Goal: Browse casually

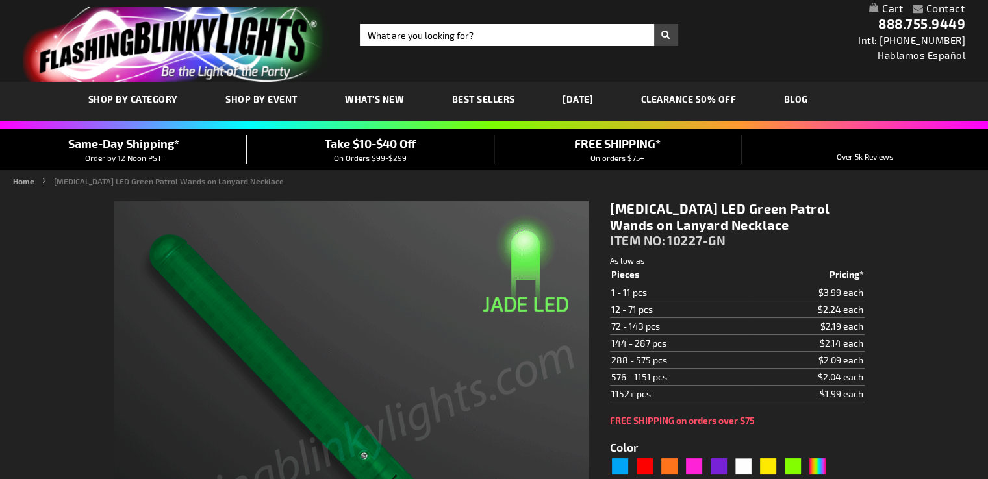
type input "5648"
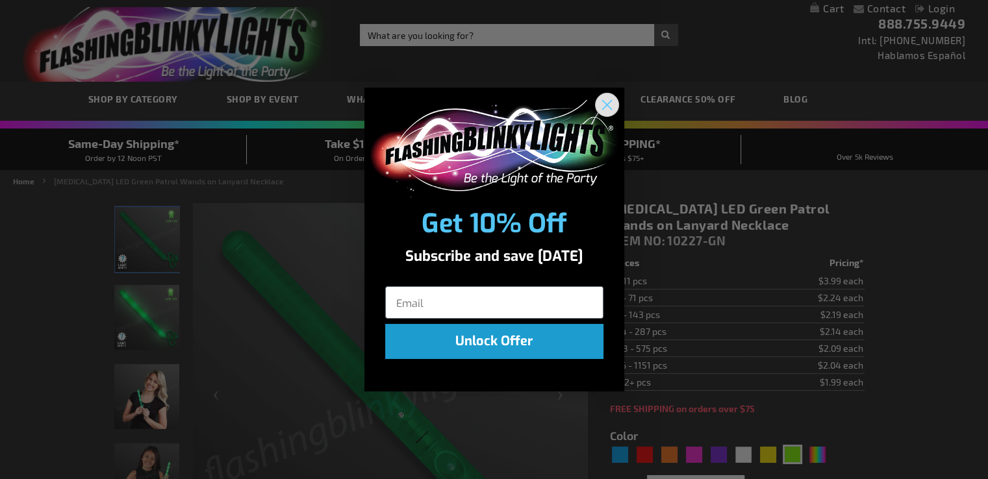
click at [608, 108] on circle "Close dialog" at bounding box center [605, 103] width 21 height 21
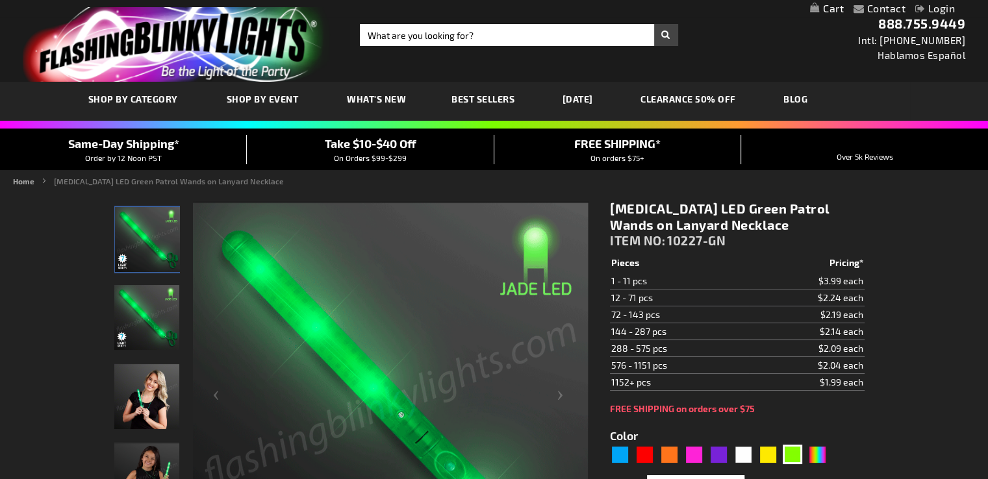
click at [377, 100] on span "What's New" at bounding box center [376, 98] width 59 height 11
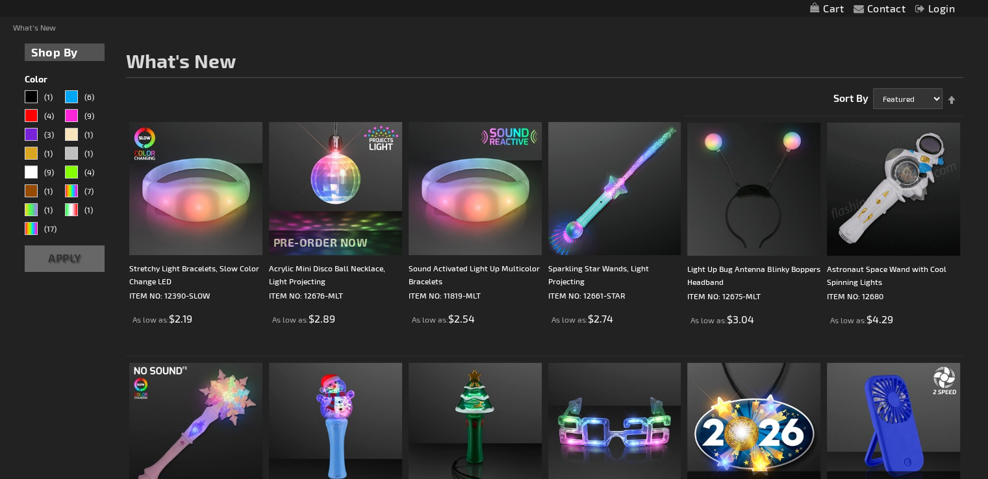
scroll to position [16, 0]
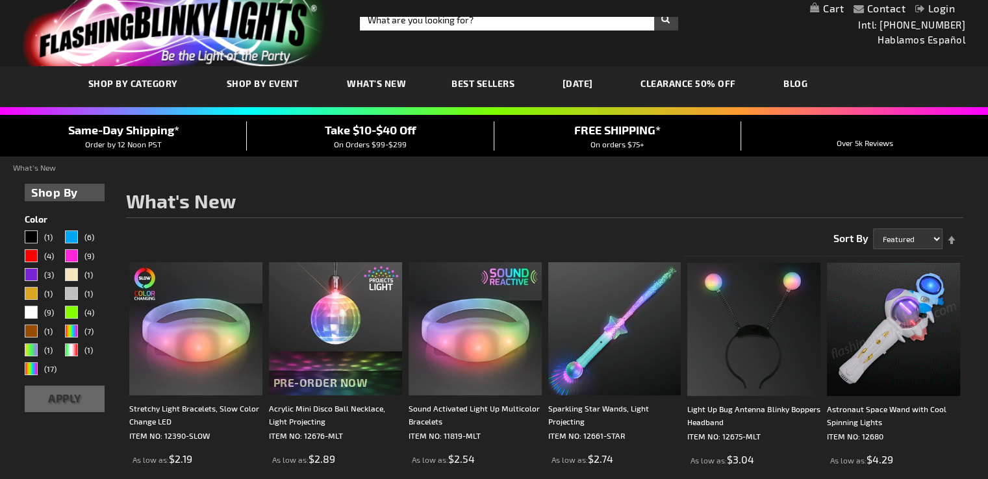
click at [478, 84] on span "Best Sellers" at bounding box center [482, 83] width 63 height 11
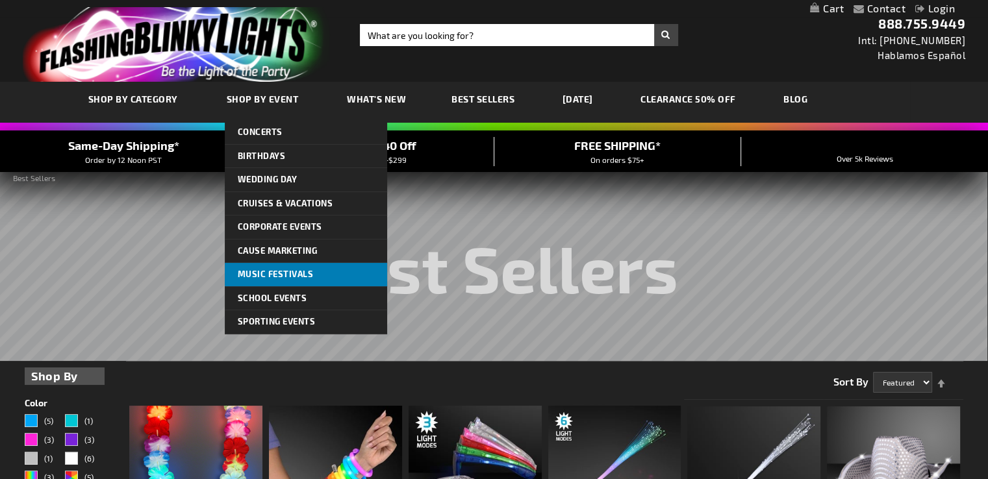
click at [259, 275] on span "Music Festivals" at bounding box center [276, 274] width 76 height 10
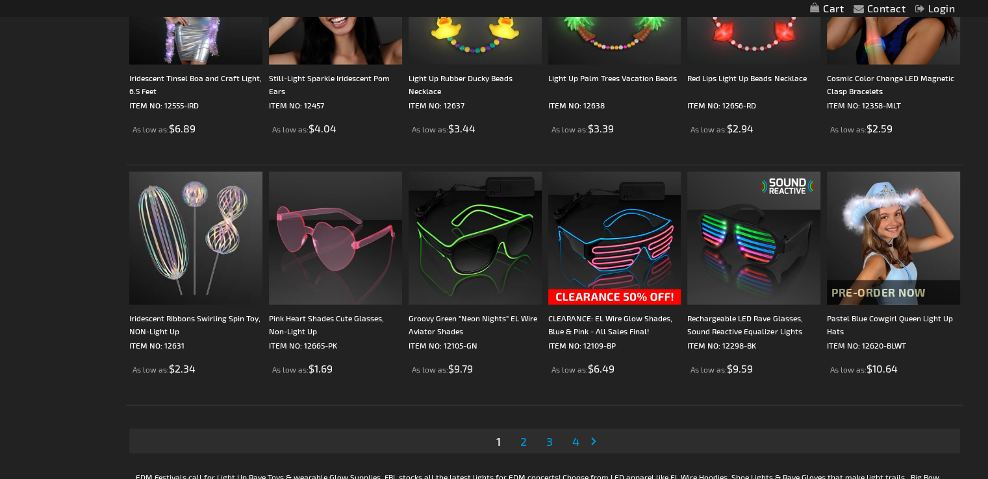
scroll to position [2441, 0]
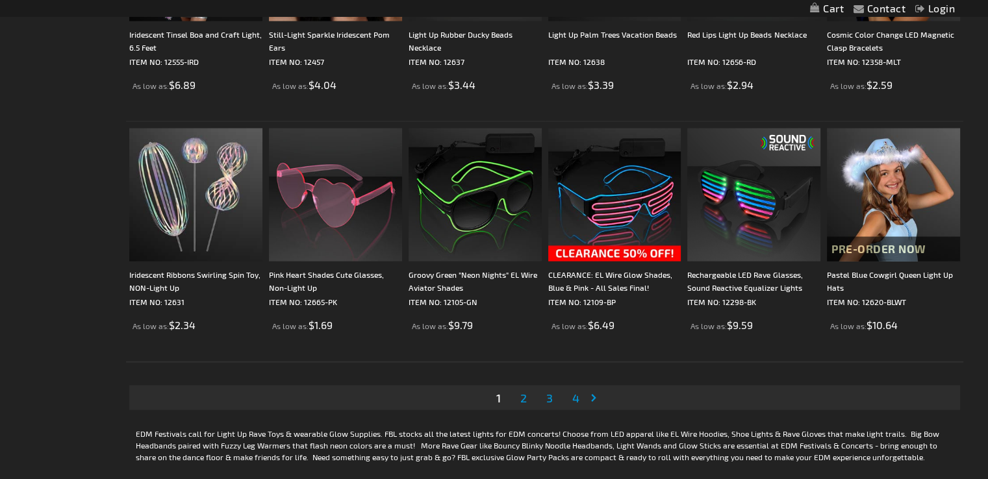
click at [593, 399] on link "Page Next" at bounding box center [596, 397] width 13 height 19
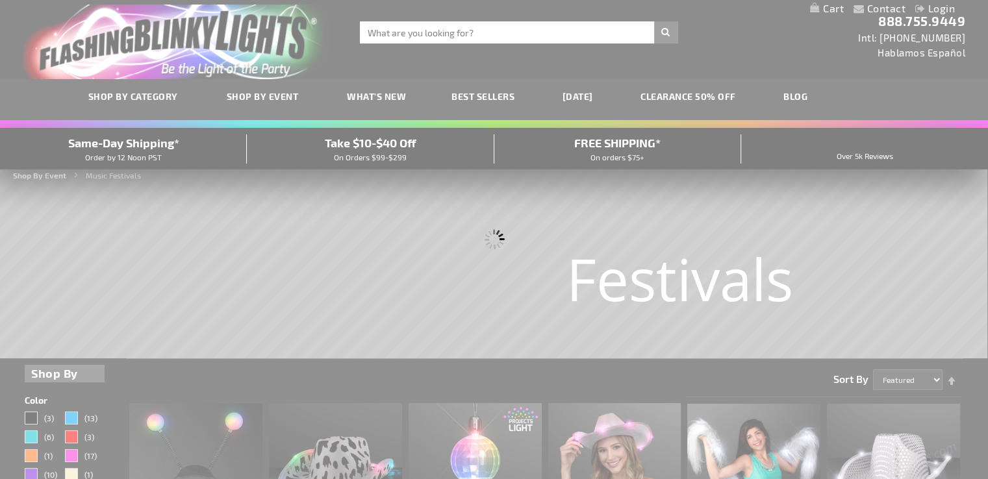
scroll to position [0, 0]
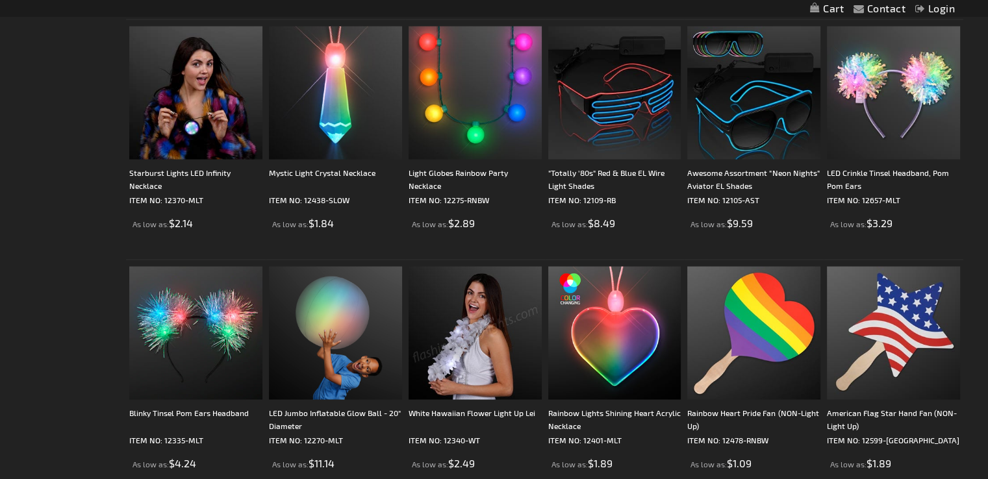
scroll to position [2363, 0]
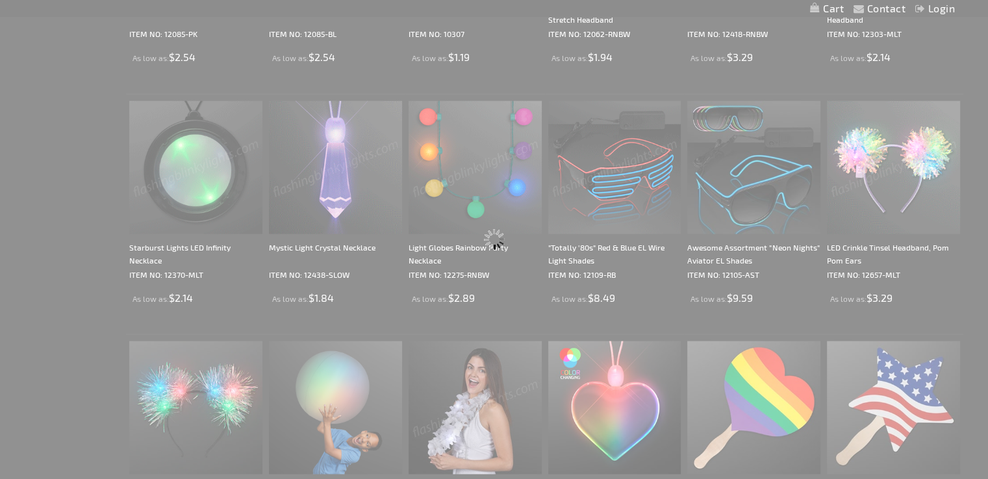
scroll to position [1646, 0]
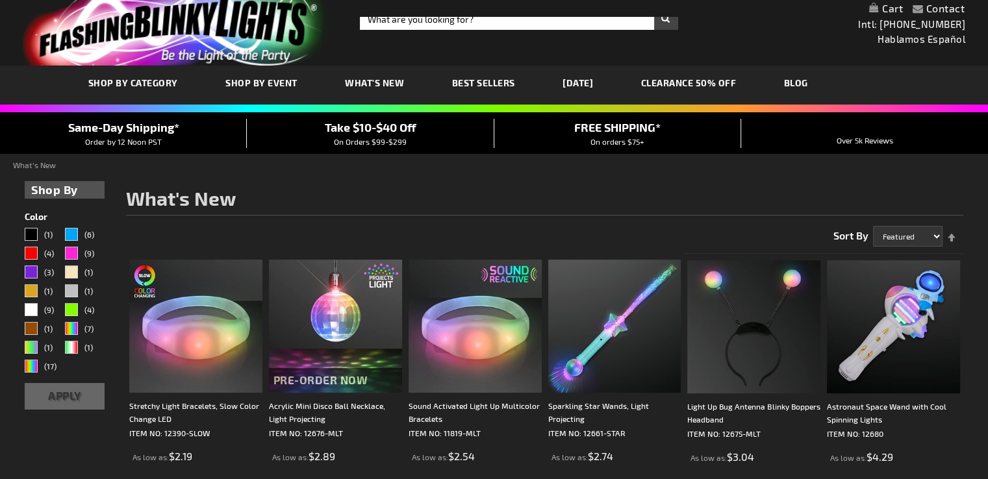
scroll to position [16, 0]
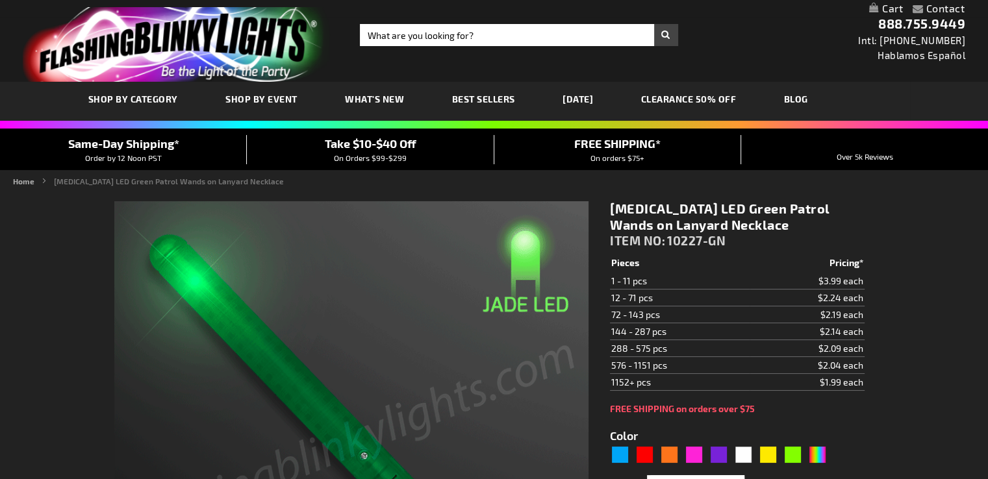
type input "5648"
